Goal: Navigation & Orientation: Go to known website

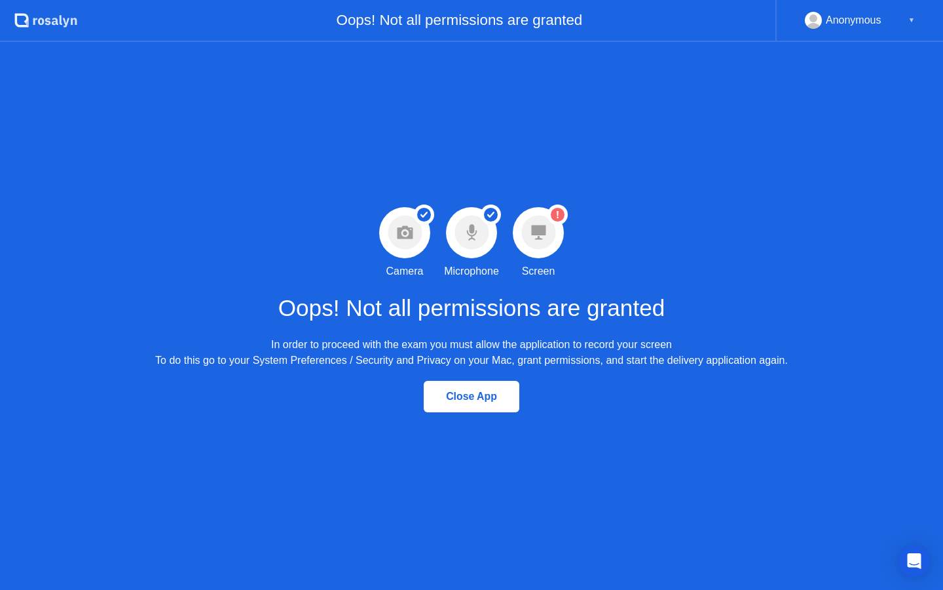
click at [538, 229] on icon at bounding box center [538, 232] width 14 height 14
click at [544, 240] on circle at bounding box center [538, 233] width 34 height 34
click at [546, 217] on circle at bounding box center [538, 233] width 34 height 34
click at [550, 225] on circle at bounding box center [538, 233] width 34 height 34
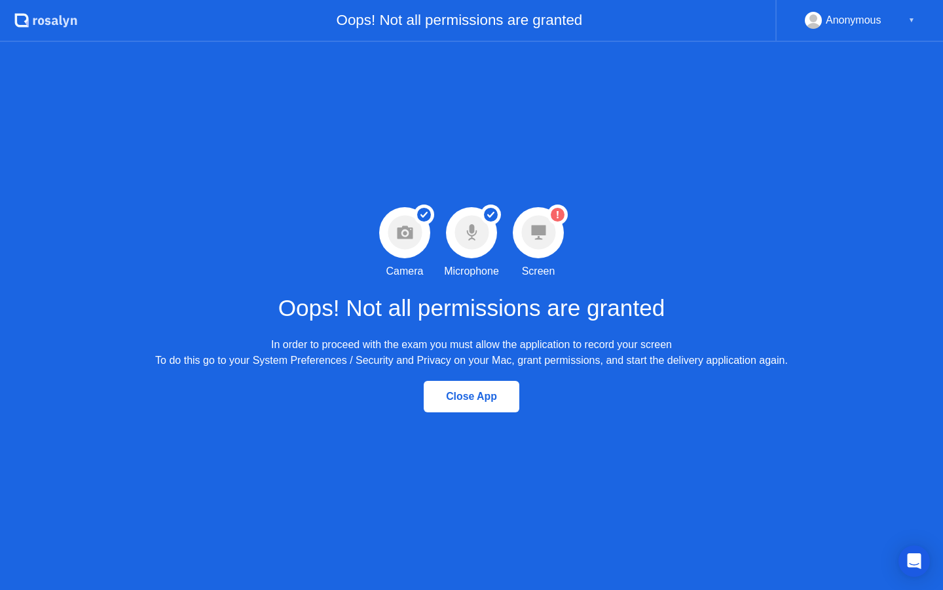
click at [550, 225] on circle at bounding box center [538, 233] width 34 height 34
click at [540, 242] on circle at bounding box center [538, 233] width 34 height 34
click at [481, 398] on div "Close App" at bounding box center [472, 396] width 88 height 12
